Goal: Navigation & Orientation: Understand site structure

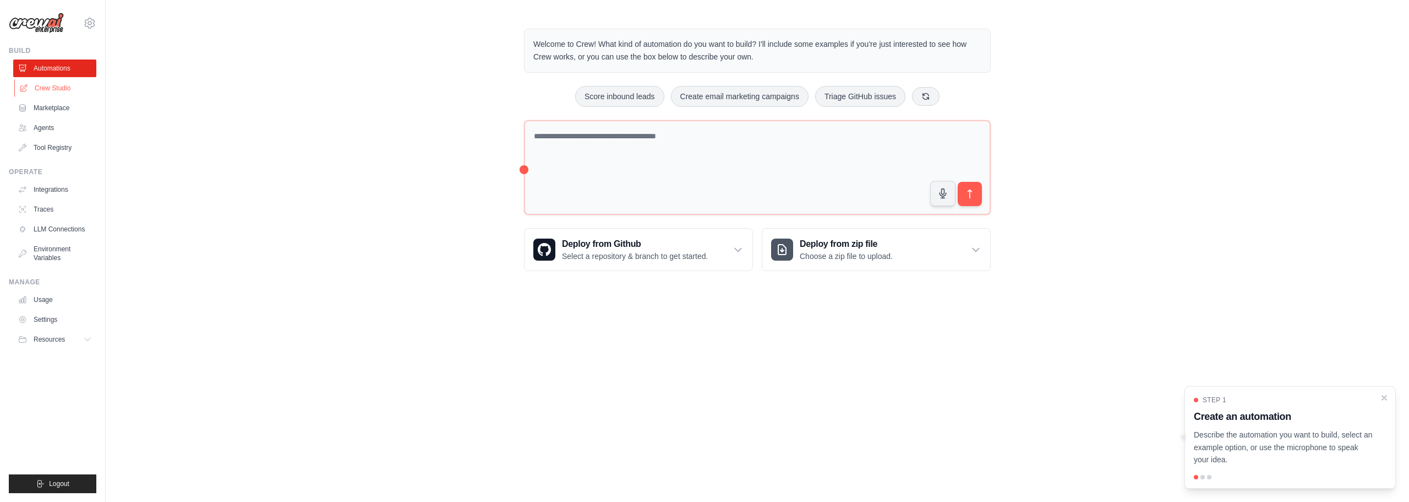
click at [54, 89] on link "Crew Studio" at bounding box center [55, 88] width 83 height 18
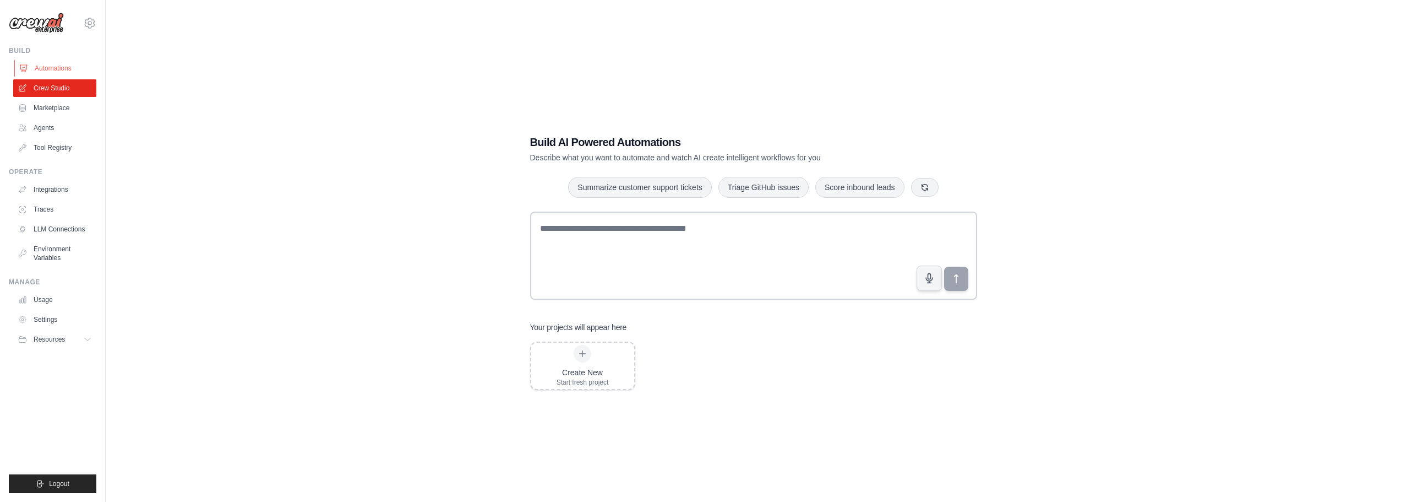
click at [50, 71] on link "Automations" at bounding box center [55, 68] width 83 height 18
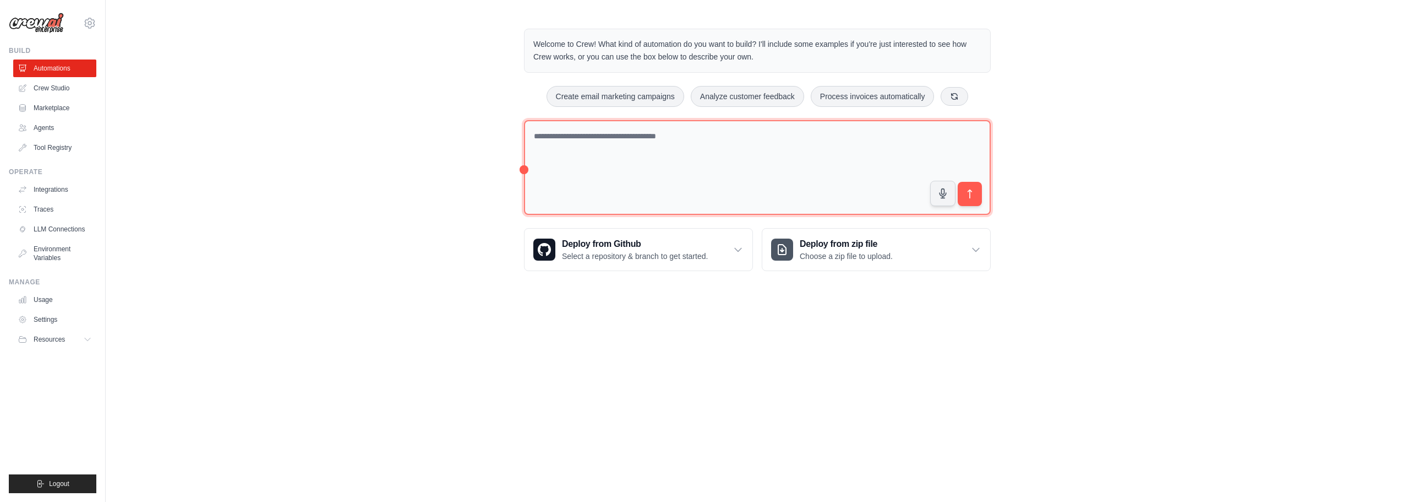
click at [659, 162] on textarea at bounding box center [757, 167] width 467 height 95
click at [32, 186] on link "Integrations" at bounding box center [55, 190] width 83 height 18
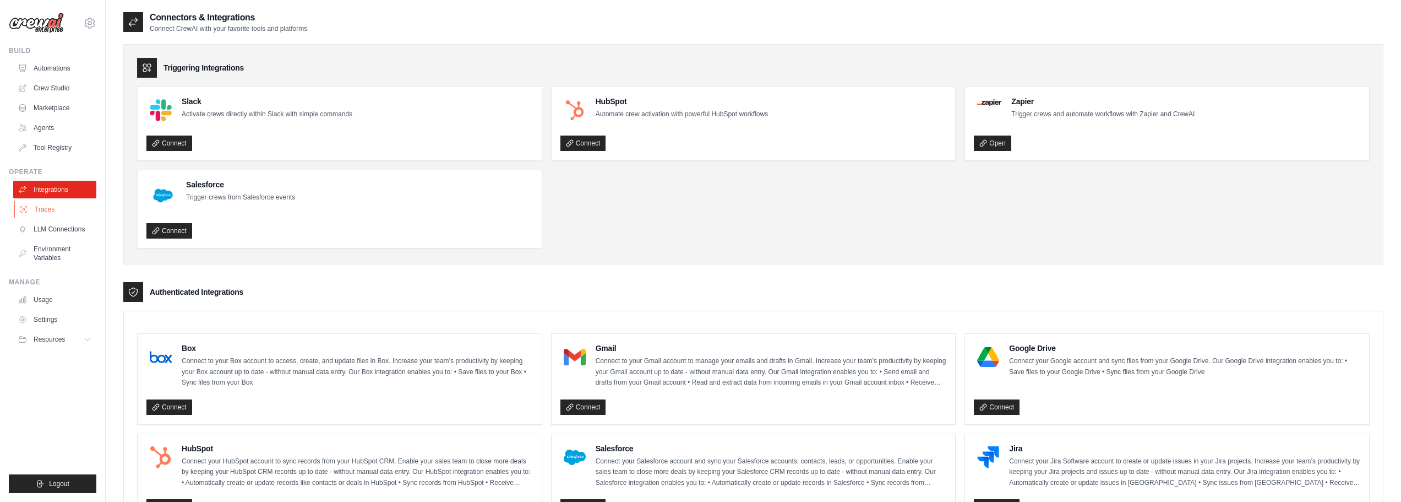
click at [73, 211] on link "Traces" at bounding box center [55, 209] width 83 height 18
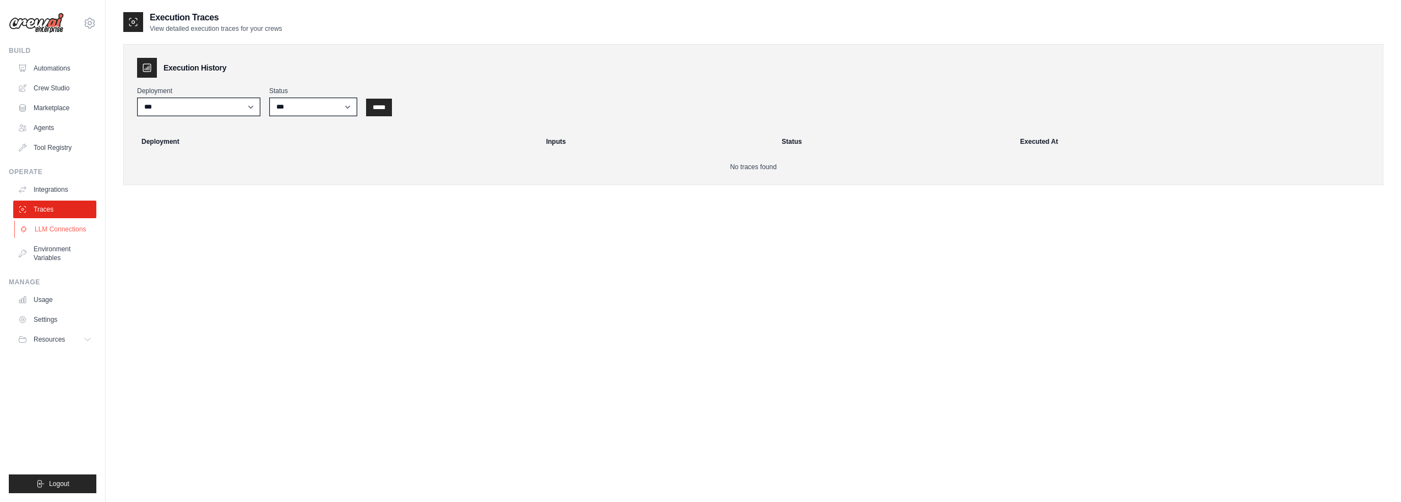
click at [74, 225] on link "LLM Connections" at bounding box center [55, 229] width 83 height 18
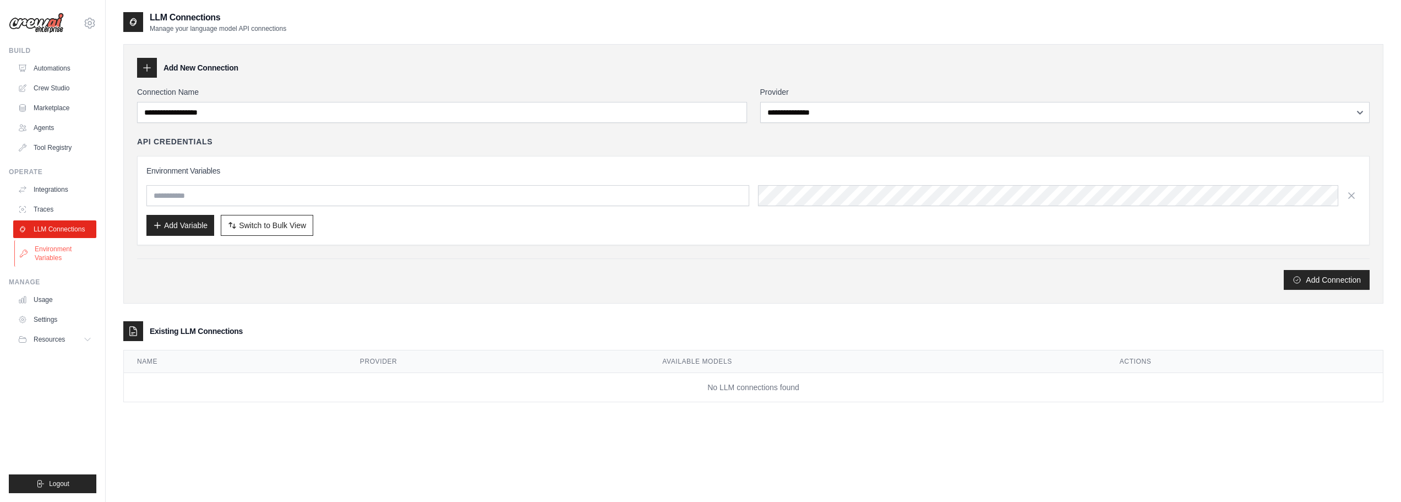
click at [68, 248] on link "Environment Variables" at bounding box center [55, 253] width 83 height 26
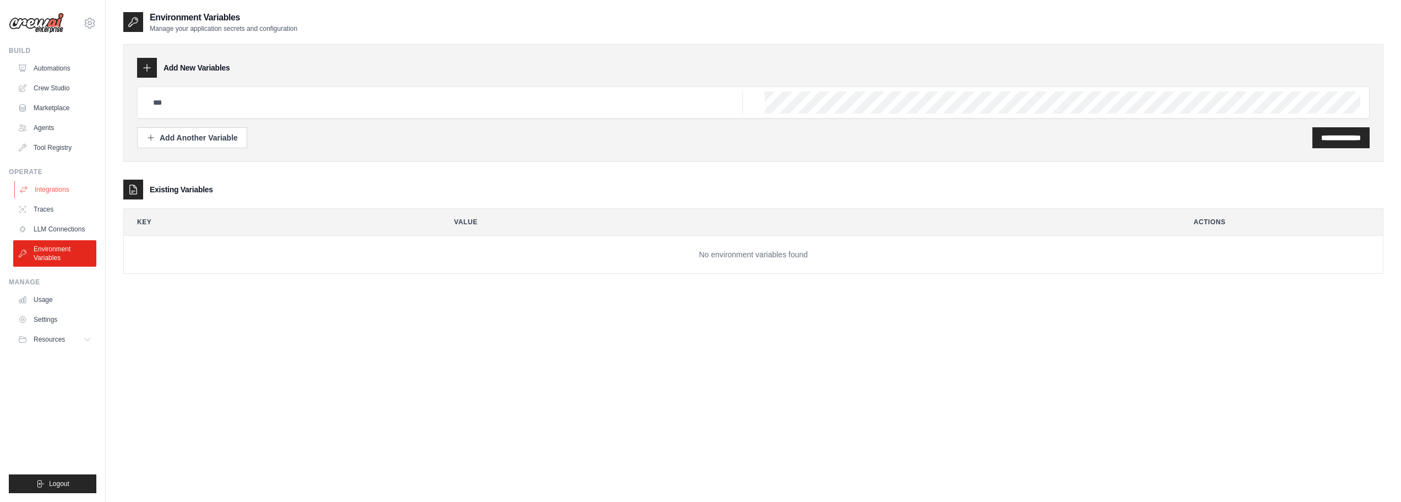
click at [58, 194] on link "Integrations" at bounding box center [55, 190] width 83 height 18
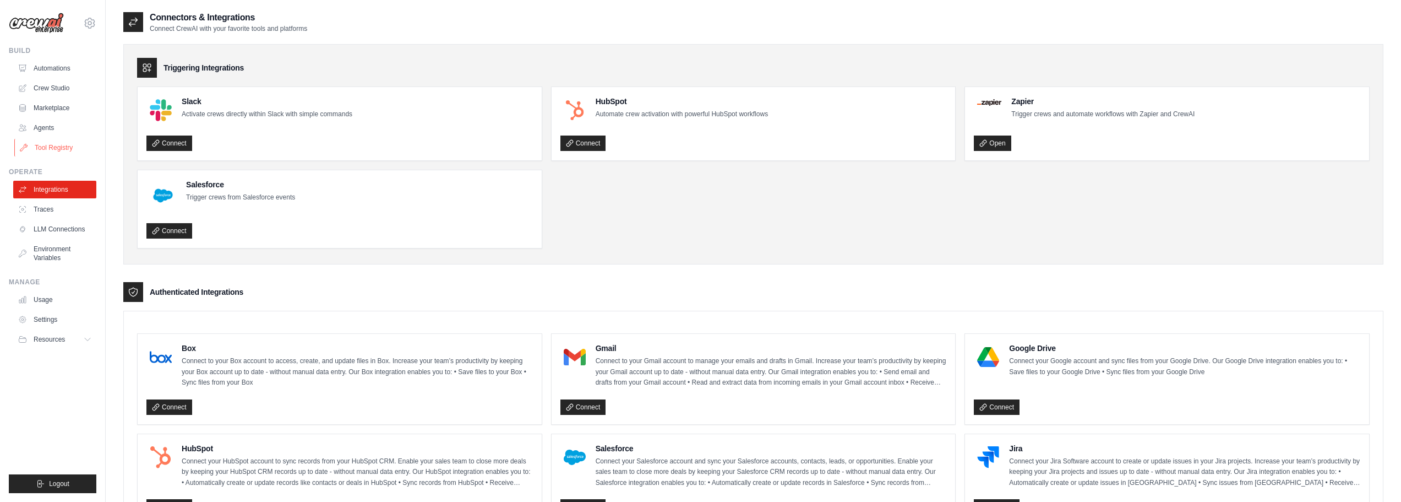
click at [61, 151] on link "Tool Registry" at bounding box center [55, 148] width 83 height 18
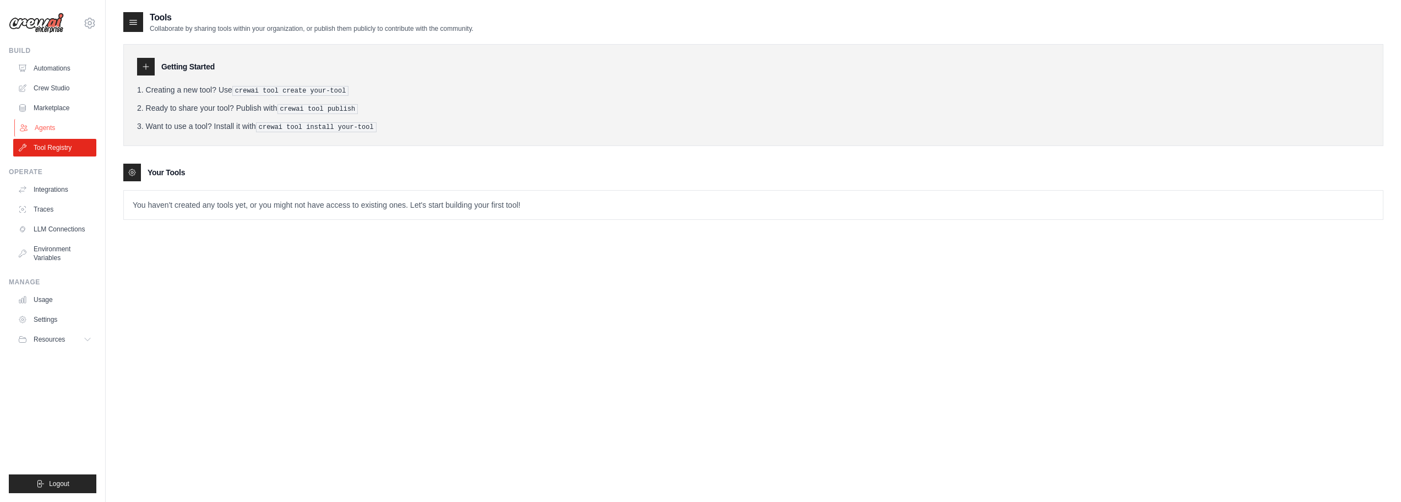
click at [59, 129] on link "Agents" at bounding box center [55, 128] width 83 height 18
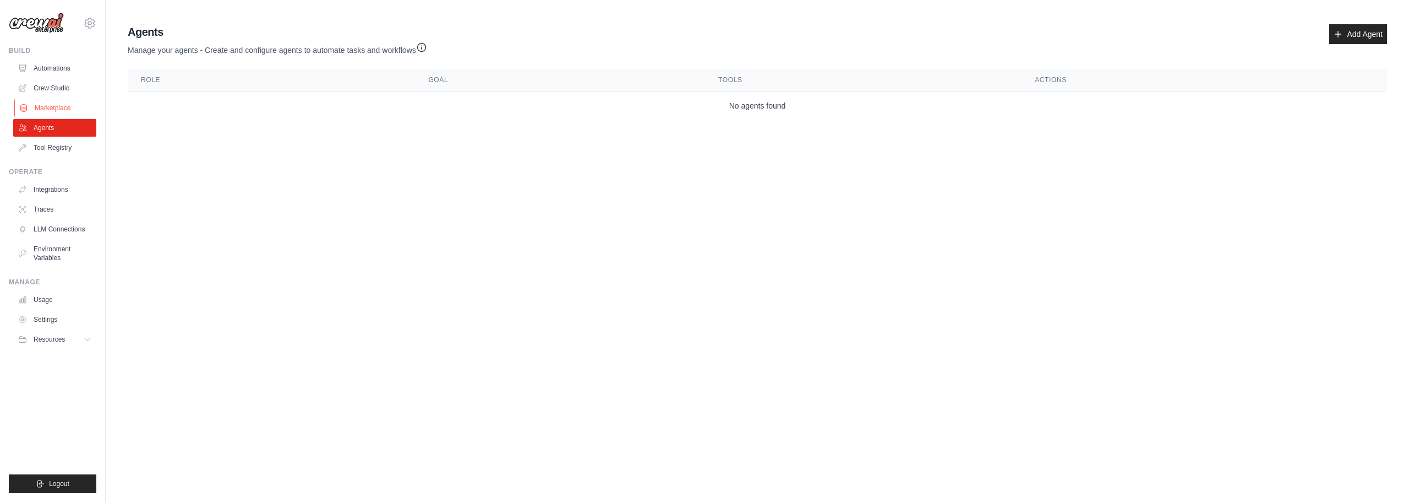
click at [58, 113] on link "Marketplace" at bounding box center [55, 108] width 83 height 18
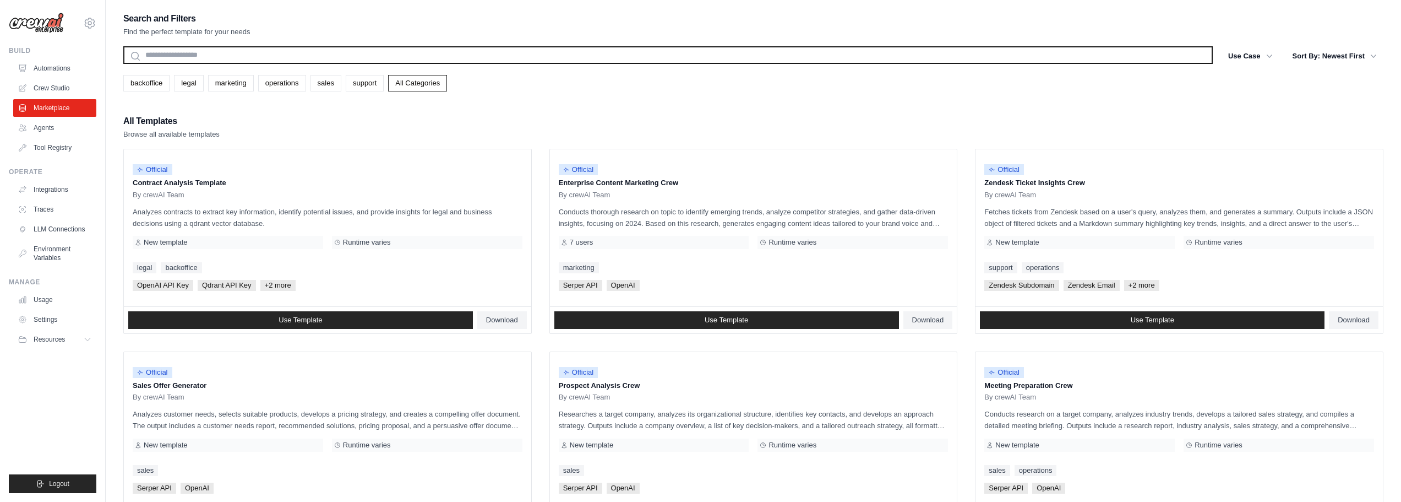
click at [325, 56] on input "text" at bounding box center [668, 55] width 1090 height 18
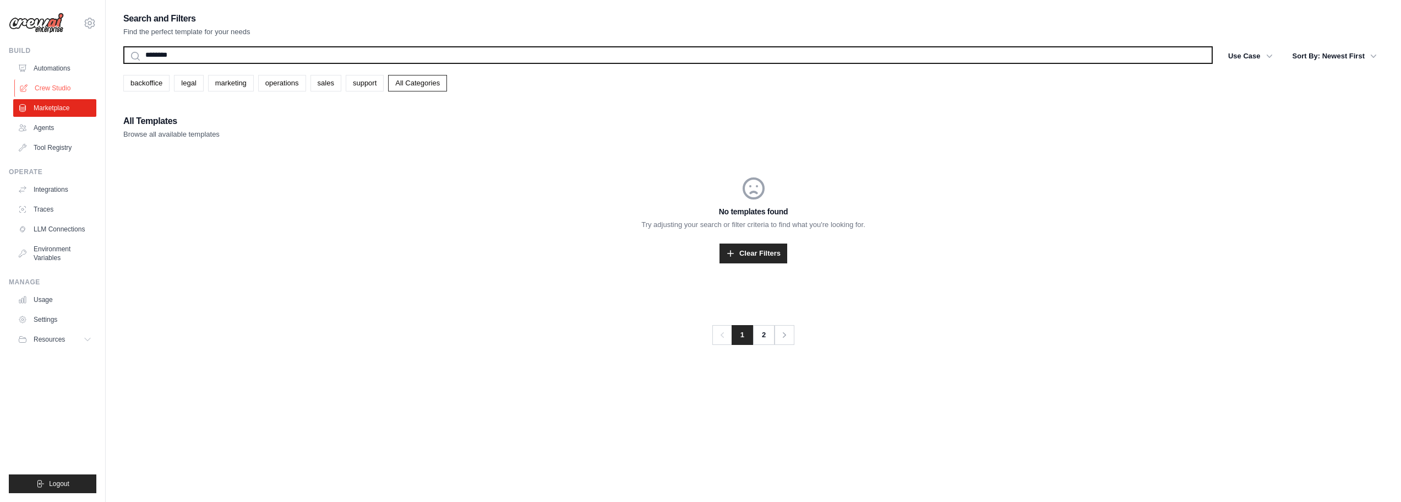
type input "********"
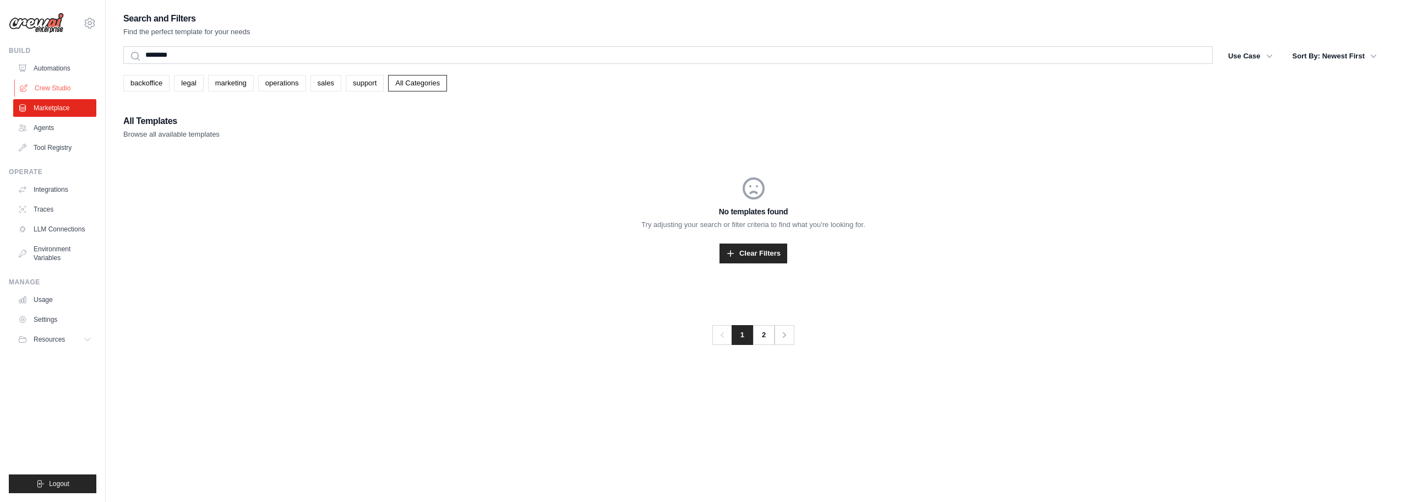
click at [57, 87] on link "Crew Studio" at bounding box center [55, 88] width 83 height 18
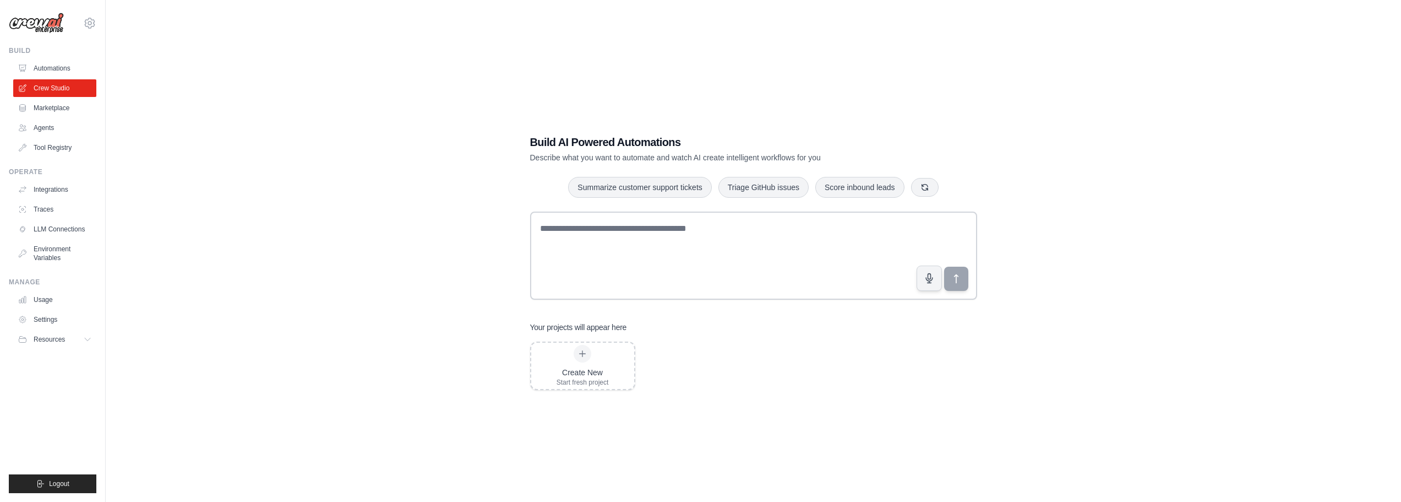
click at [57, 67] on link "Automations" at bounding box center [54, 68] width 83 height 18
